Goal: Navigation & Orientation: Understand site structure

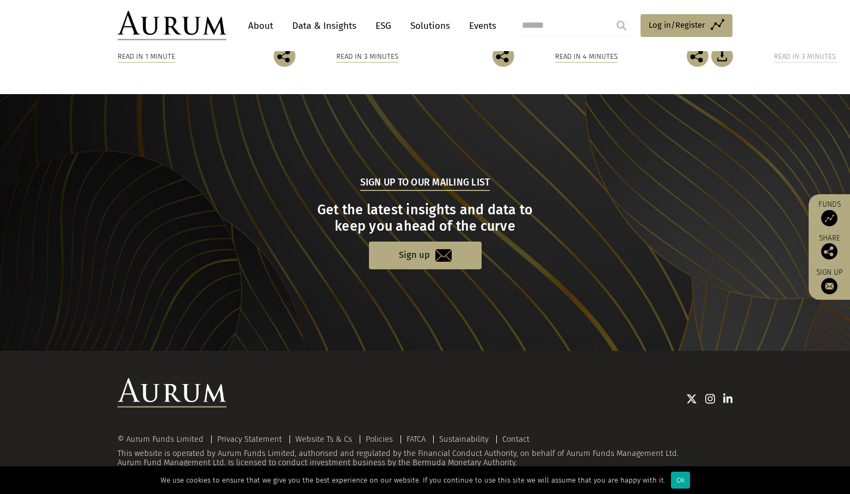
scroll to position [1029, 0]
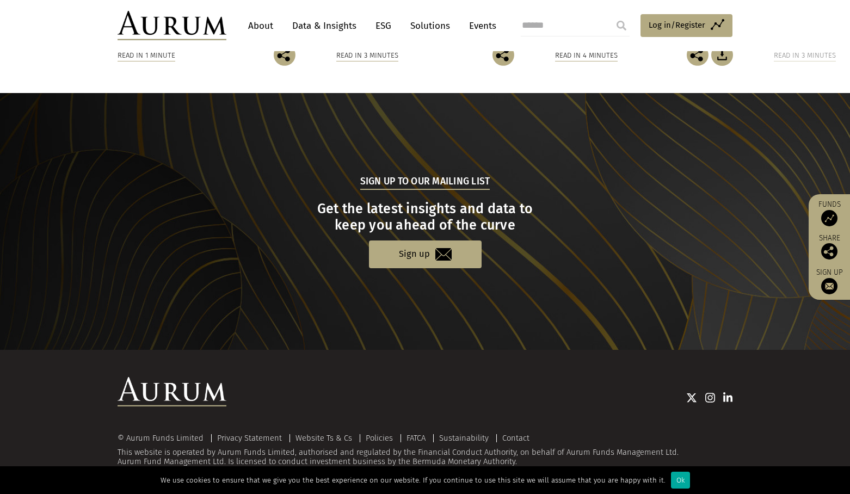
click at [332, 28] on link "Data & Insights" at bounding box center [324, 26] width 75 height 20
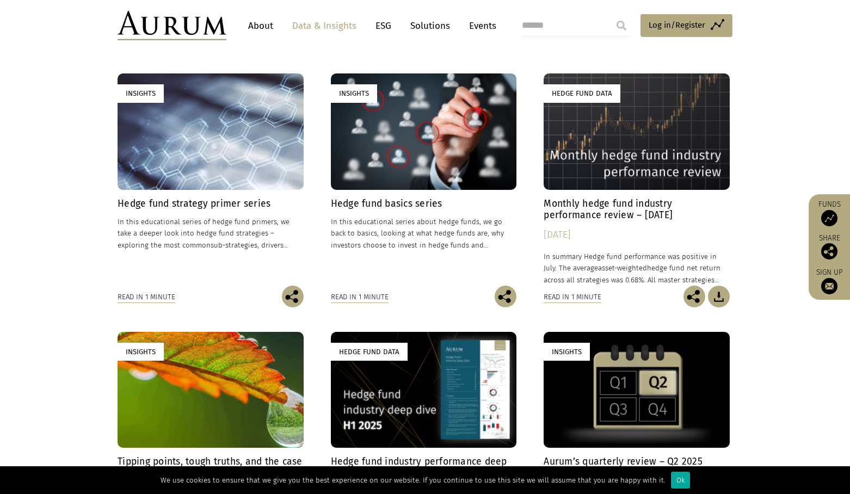
scroll to position [327, 0]
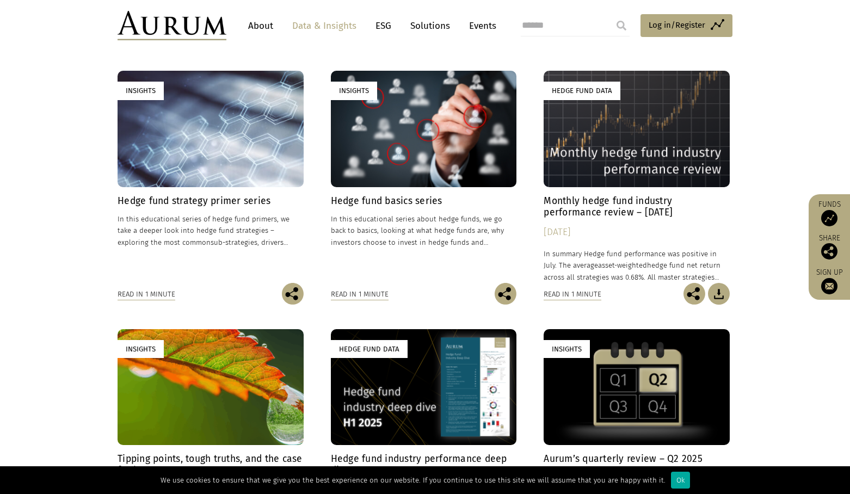
click at [432, 22] on link "Solutions" at bounding box center [430, 26] width 51 height 20
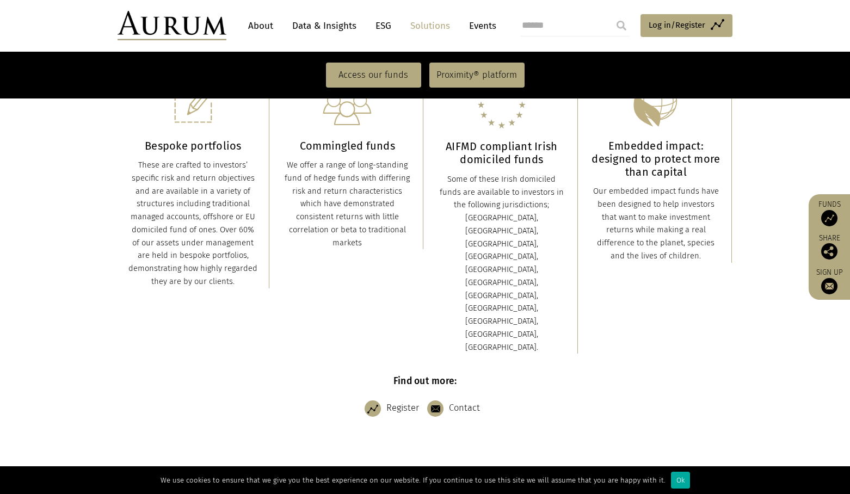
scroll to position [435, 0]
